Goal: Task Accomplishment & Management: Complete application form

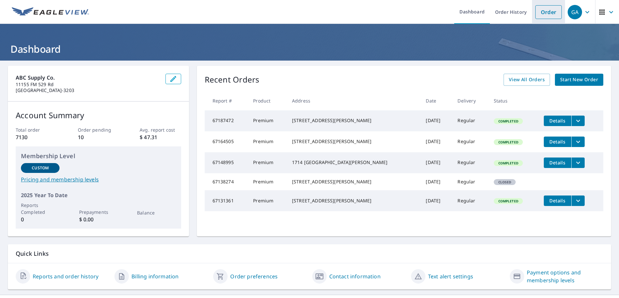
click at [542, 11] on link "Order" at bounding box center [548, 12] width 26 height 14
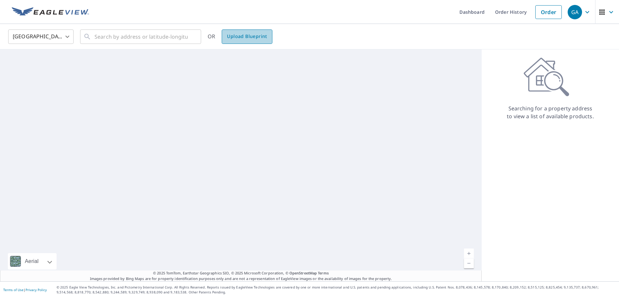
click at [250, 36] on span "Upload Blueprint" at bounding box center [247, 36] width 40 height 8
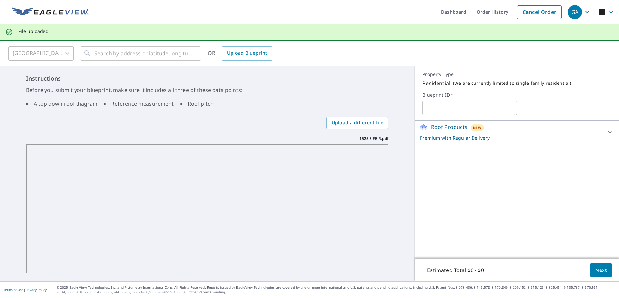
click at [462, 106] on input "text" at bounding box center [469, 107] width 94 height 18
paste input "1525 E FE R"
type input "1525 E FE R"
click at [595, 269] on span "Next" at bounding box center [600, 270] width 11 height 8
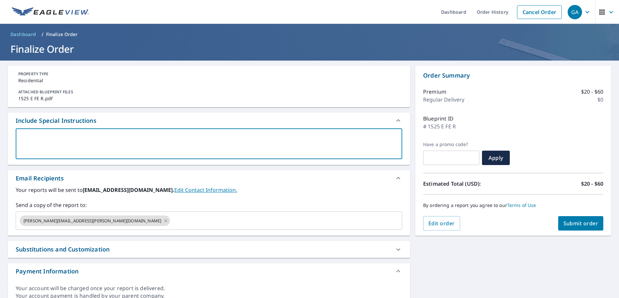
click at [32, 136] on textarea at bounding box center [208, 143] width 377 height 19
paste textarea "[PERSON_NAME][EMAIL_ADDRESS][DOMAIN_NAME]"
type textarea "[PERSON_NAME][EMAIL_ADDRESS][DOMAIN_NAME]"
type textarea "x"
drag, startPoint x: 88, startPoint y: 138, endPoint x: 5, endPoint y: 138, distance: 82.7
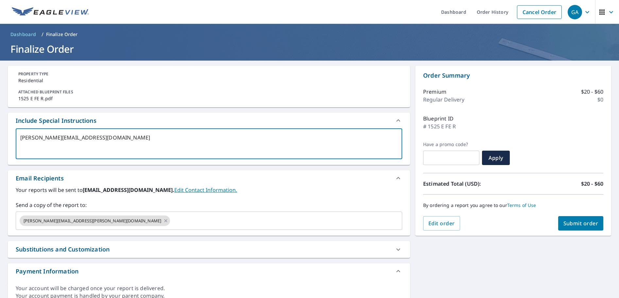
click at [5, 138] on div "PROPERTY TYPE Residential ATTACHED BLUEPRINT FILES 1525 E FE R.pdf Include Spec…" at bounding box center [309, 184] width 619 height 249
click at [171, 222] on input "text" at bounding box center [280, 220] width 218 height 12
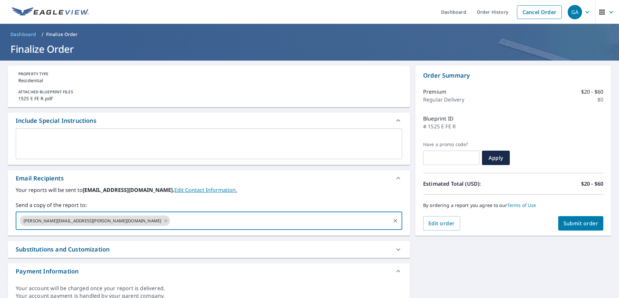
paste input "[PERSON_NAME][EMAIL_ADDRESS][DOMAIN_NAME]"
type input "[PERSON_NAME][EMAIL_ADDRESS][DOMAIN_NAME]"
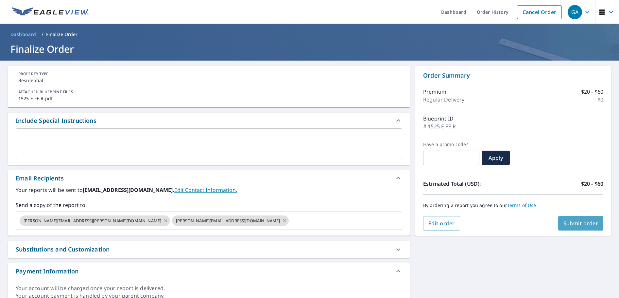
click at [574, 223] on span "Submit order" at bounding box center [580, 222] width 35 height 7
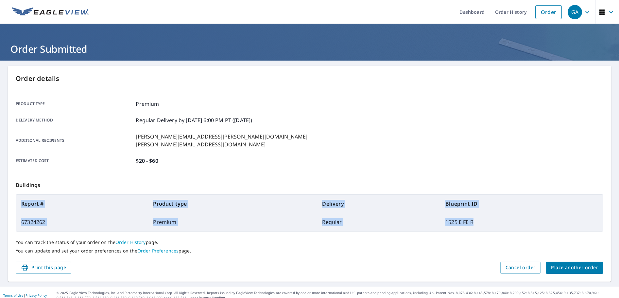
drag, startPoint x: 22, startPoint y: 203, endPoint x: 495, endPoint y: 222, distance: 473.5
click at [495, 222] on table "Report # Product type Delivery Blueprint ID 67324262 Premium Regular 1525 E FE R" at bounding box center [310, 212] width 588 height 37
copy table "Report # Product type Delivery Blueprint ID 67324262 Premium Regular 1525 E FE R"
click at [575, 267] on span "Place another order" at bounding box center [574, 267] width 47 height 8
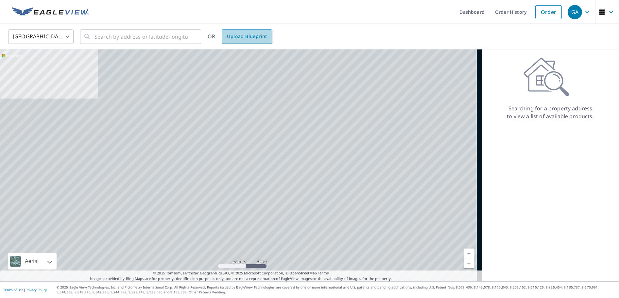
click at [241, 37] on span "Upload Blueprint" at bounding box center [247, 36] width 40 height 8
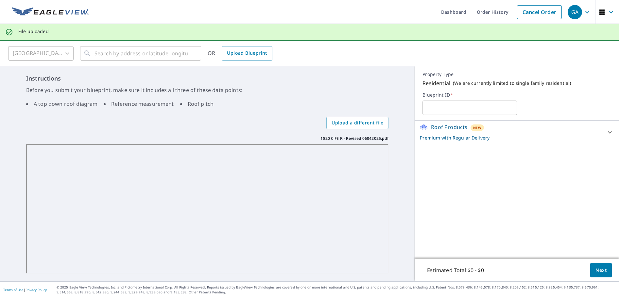
click at [466, 109] on input "text" at bounding box center [469, 107] width 94 height 18
paste input "1820 C FE R - Revised 06042025"
type input "1820 C FE R - Revised 06042025"
click at [596, 271] on span "Next" at bounding box center [600, 270] width 11 height 8
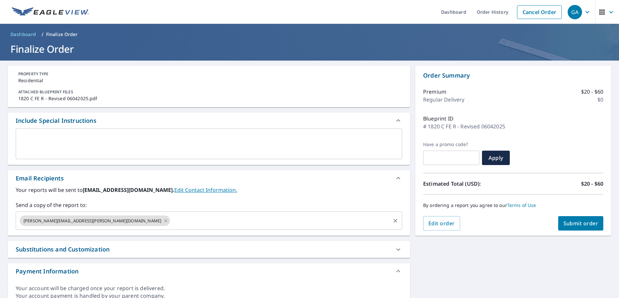
click at [171, 214] on input "text" at bounding box center [280, 220] width 218 height 12
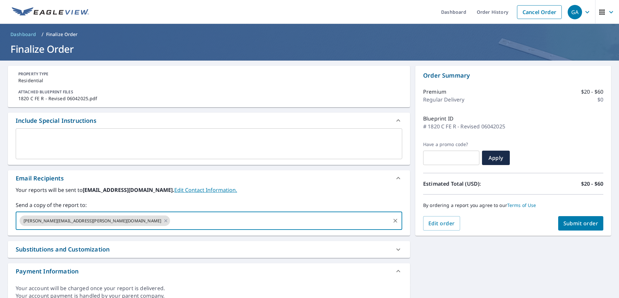
paste input "[PERSON_NAME][EMAIL_ADDRESS][DOMAIN_NAME]"
type input "[PERSON_NAME][EMAIL_ADDRESS][DOMAIN_NAME]"
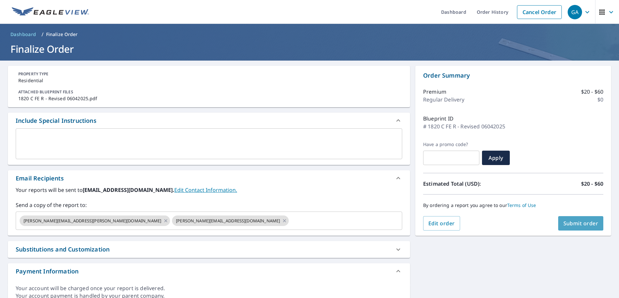
click at [579, 222] on span "Submit order" at bounding box center [580, 222] width 35 height 7
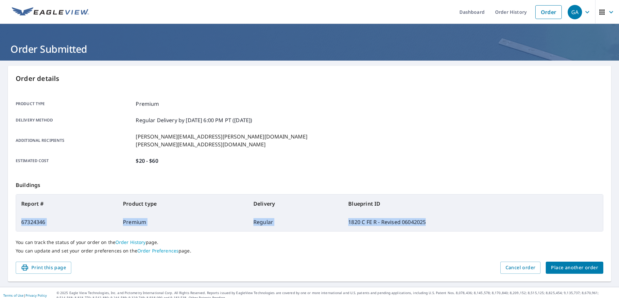
drag, startPoint x: 22, startPoint y: 220, endPoint x: 452, endPoint y: 225, distance: 430.3
click at [452, 225] on tr "67324346 Premium Regular 1820 C FE R - Revised 06042025" at bounding box center [309, 222] width 587 height 18
copy tr "67324346 Premium Regular 1820 C FE R - Revised 06042025"
click at [594, 12] on icon "button" at bounding box center [596, 12] width 4 height 2
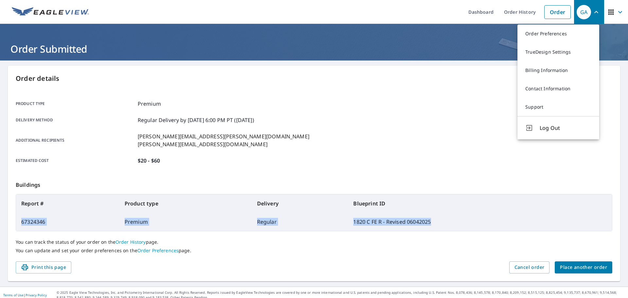
click at [548, 126] on span "Log Out" at bounding box center [565, 128] width 52 height 8
